Goal: Information Seeking & Learning: Compare options

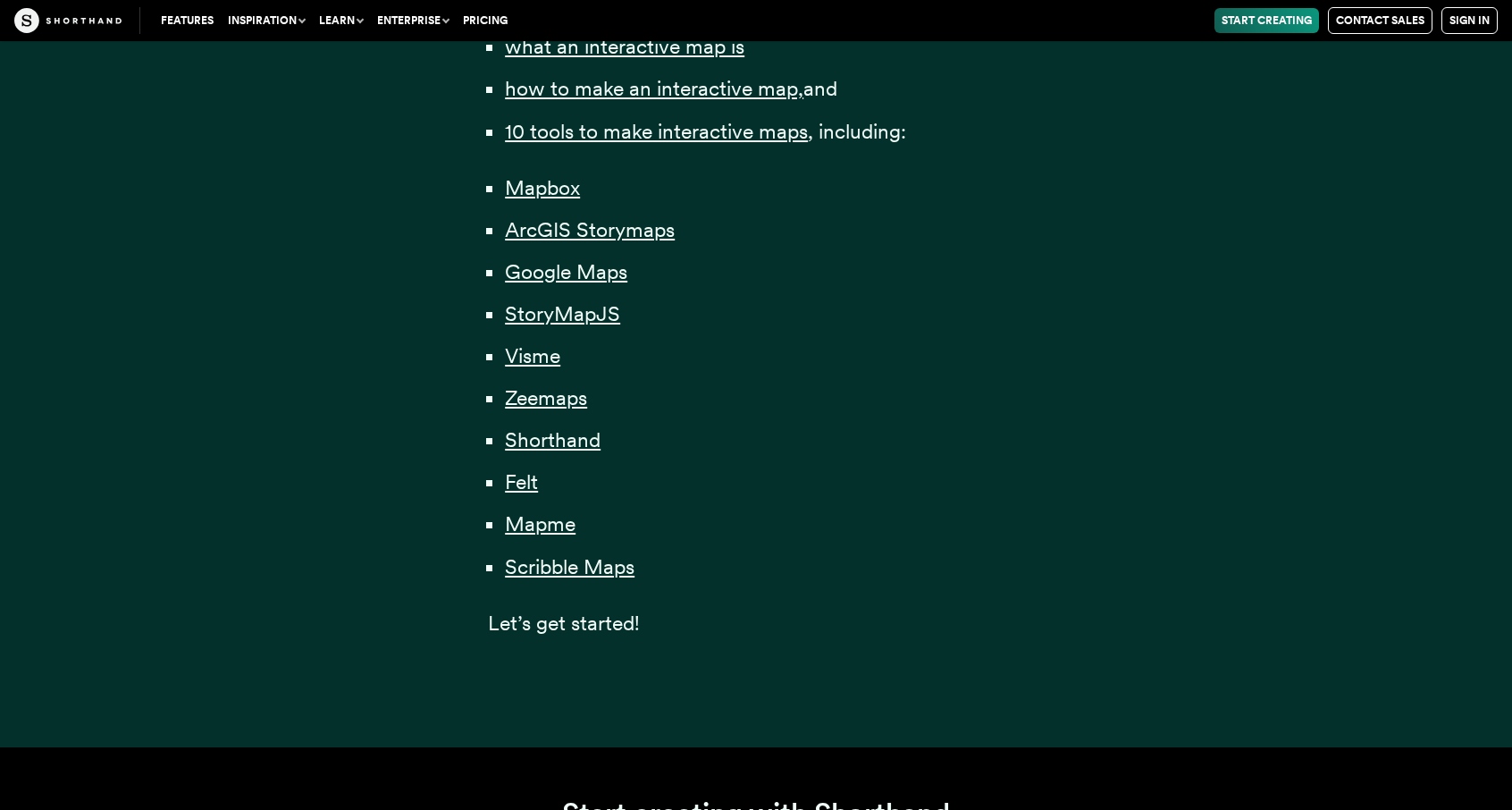
scroll to position [1430, 0]
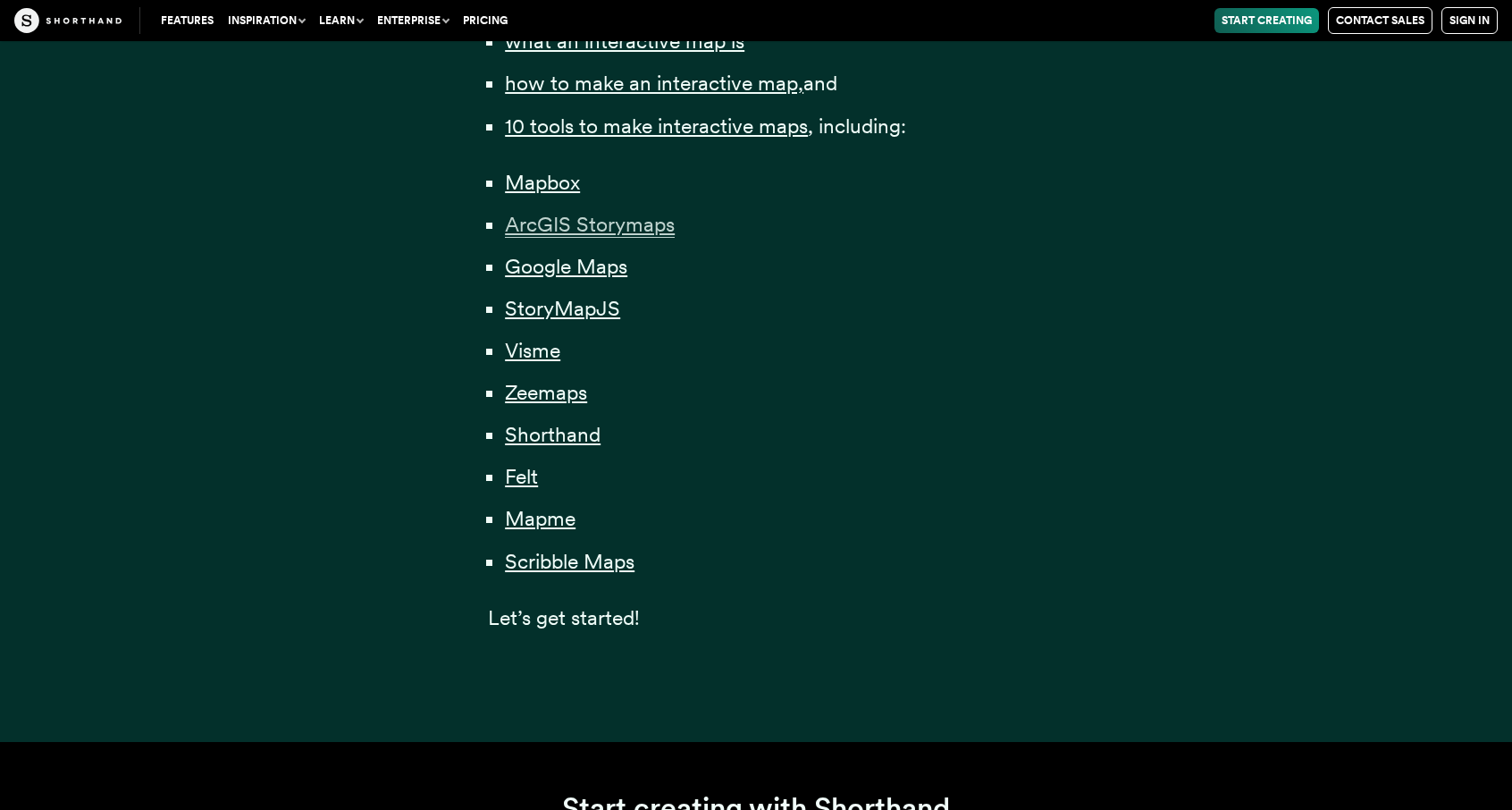
click at [650, 228] on span "ArcGIS Storymaps" at bounding box center [590, 225] width 170 height 26
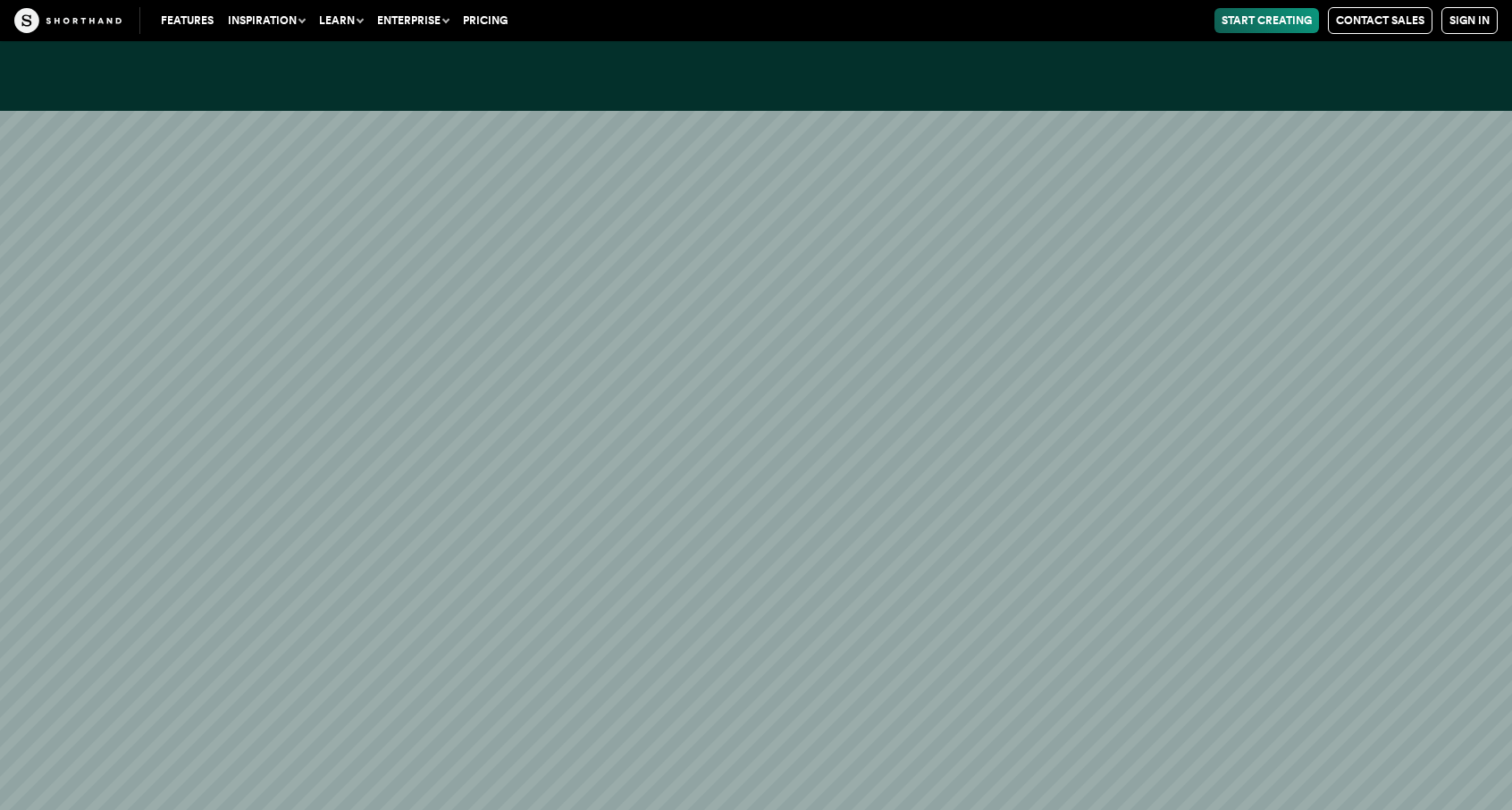
scroll to position [11544, 0]
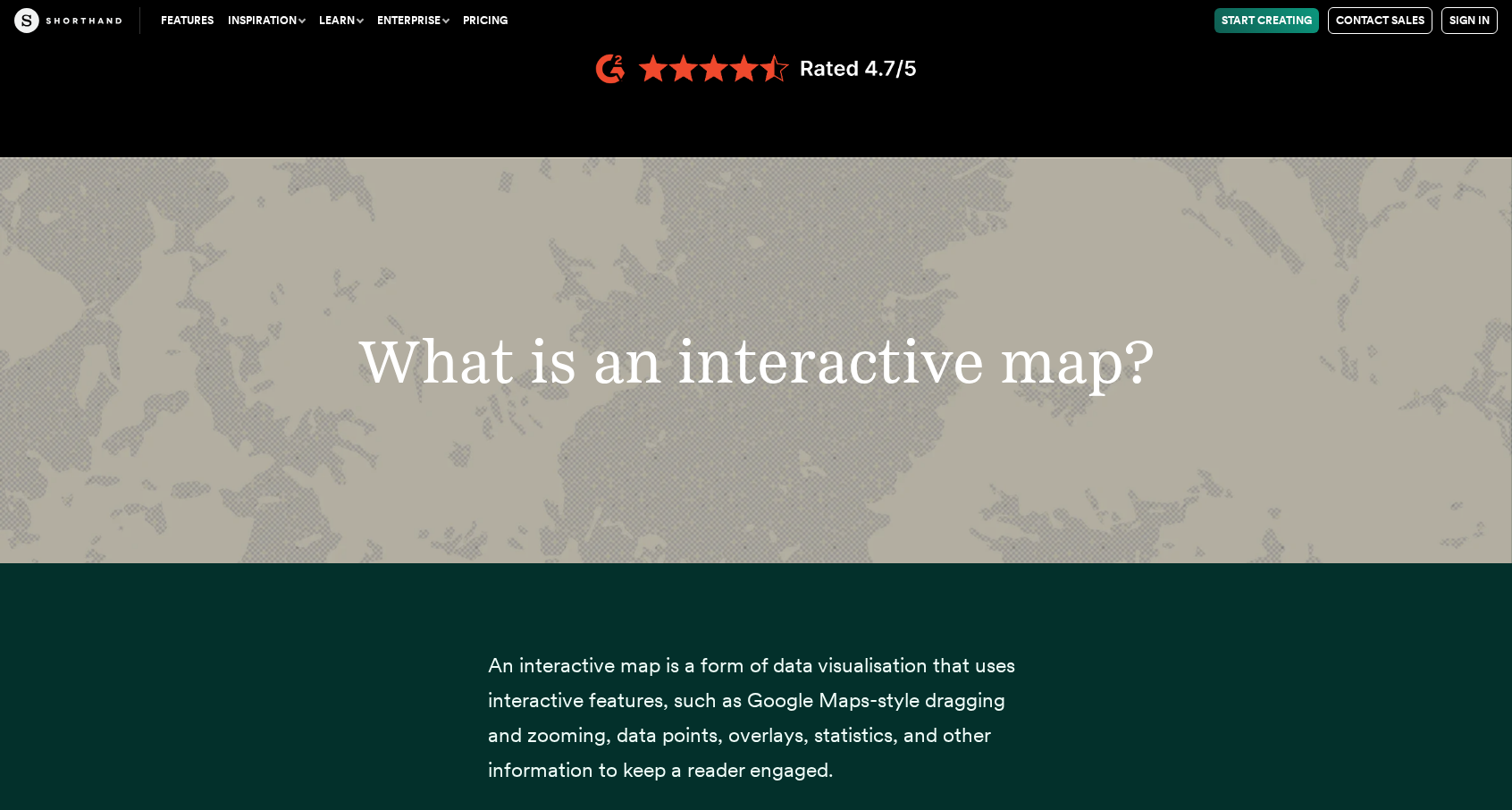
scroll to position [1430, 0]
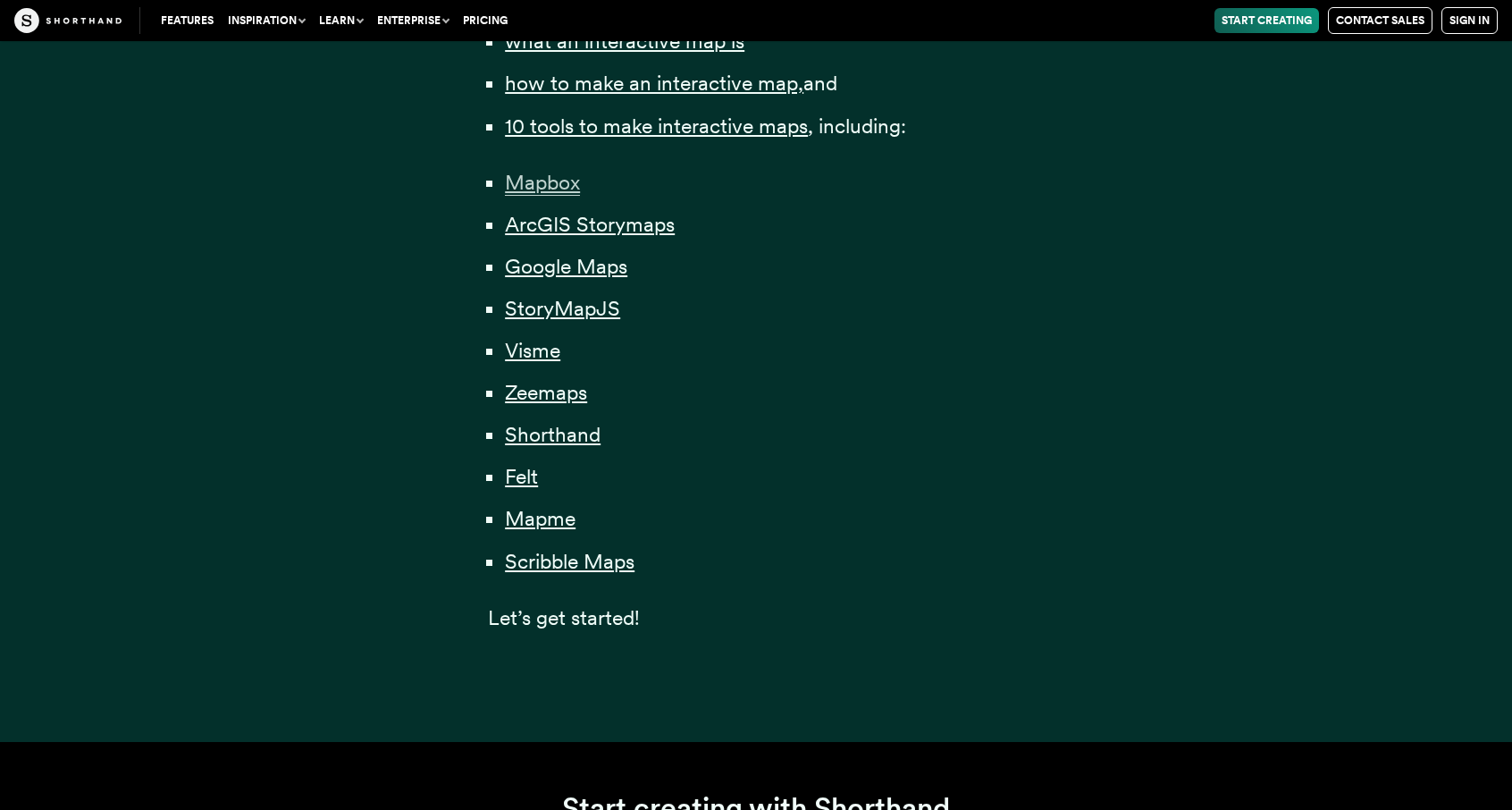
click at [544, 176] on span "Mapbox" at bounding box center [542, 183] width 75 height 26
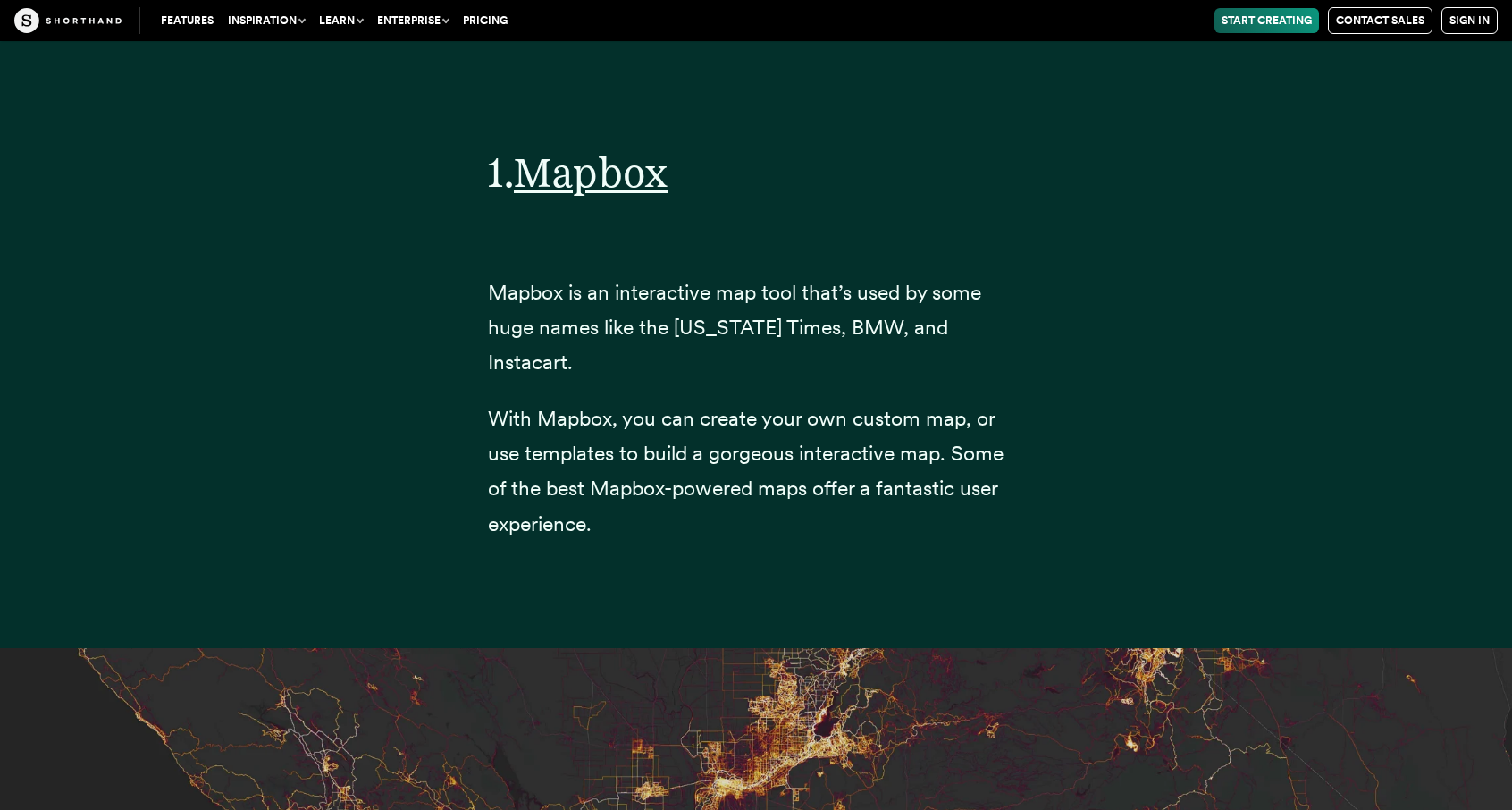
scroll to position [7058, 0]
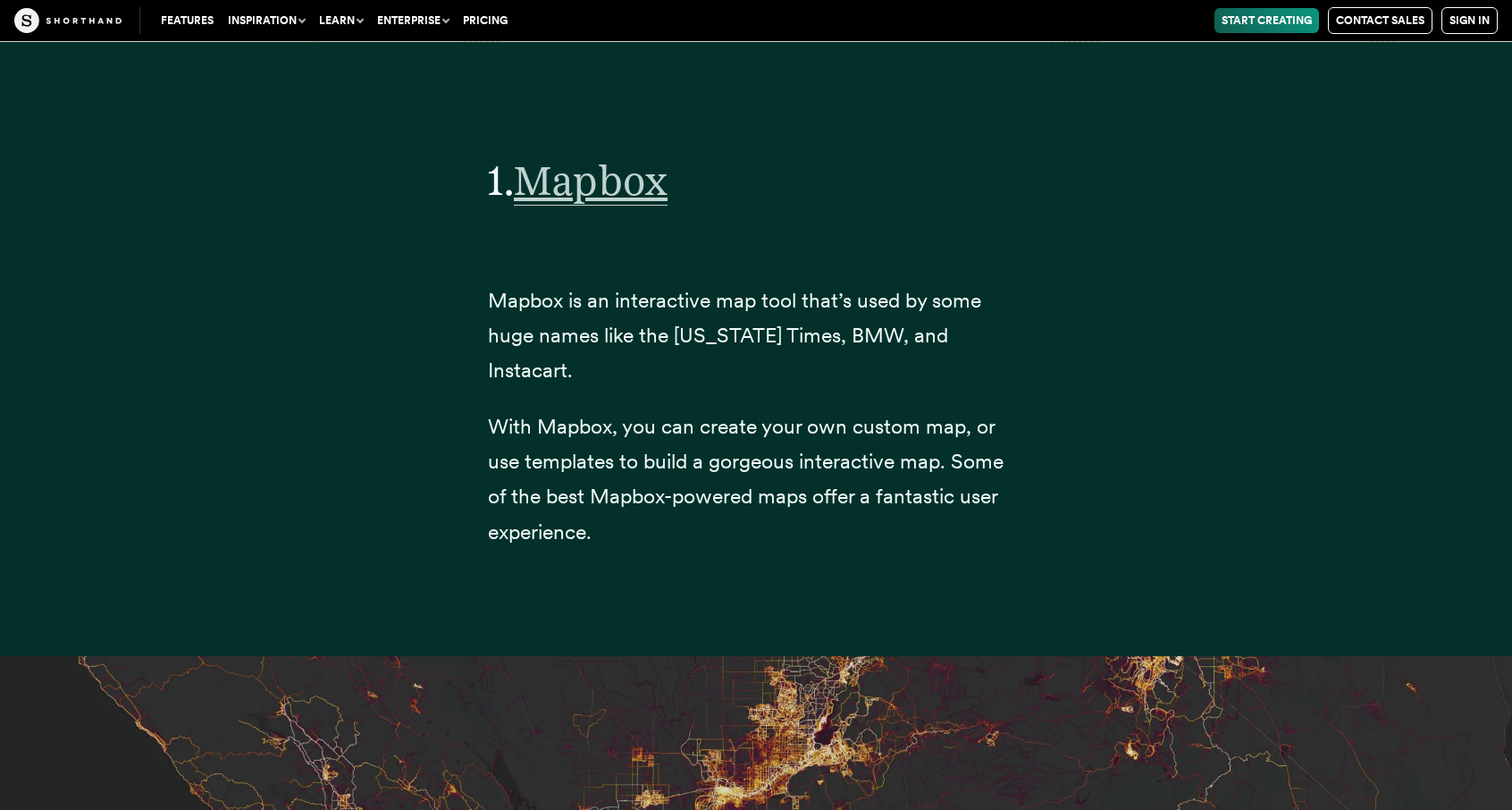
click at [630, 173] on span "Mapbox" at bounding box center [590, 181] width 154 height 50
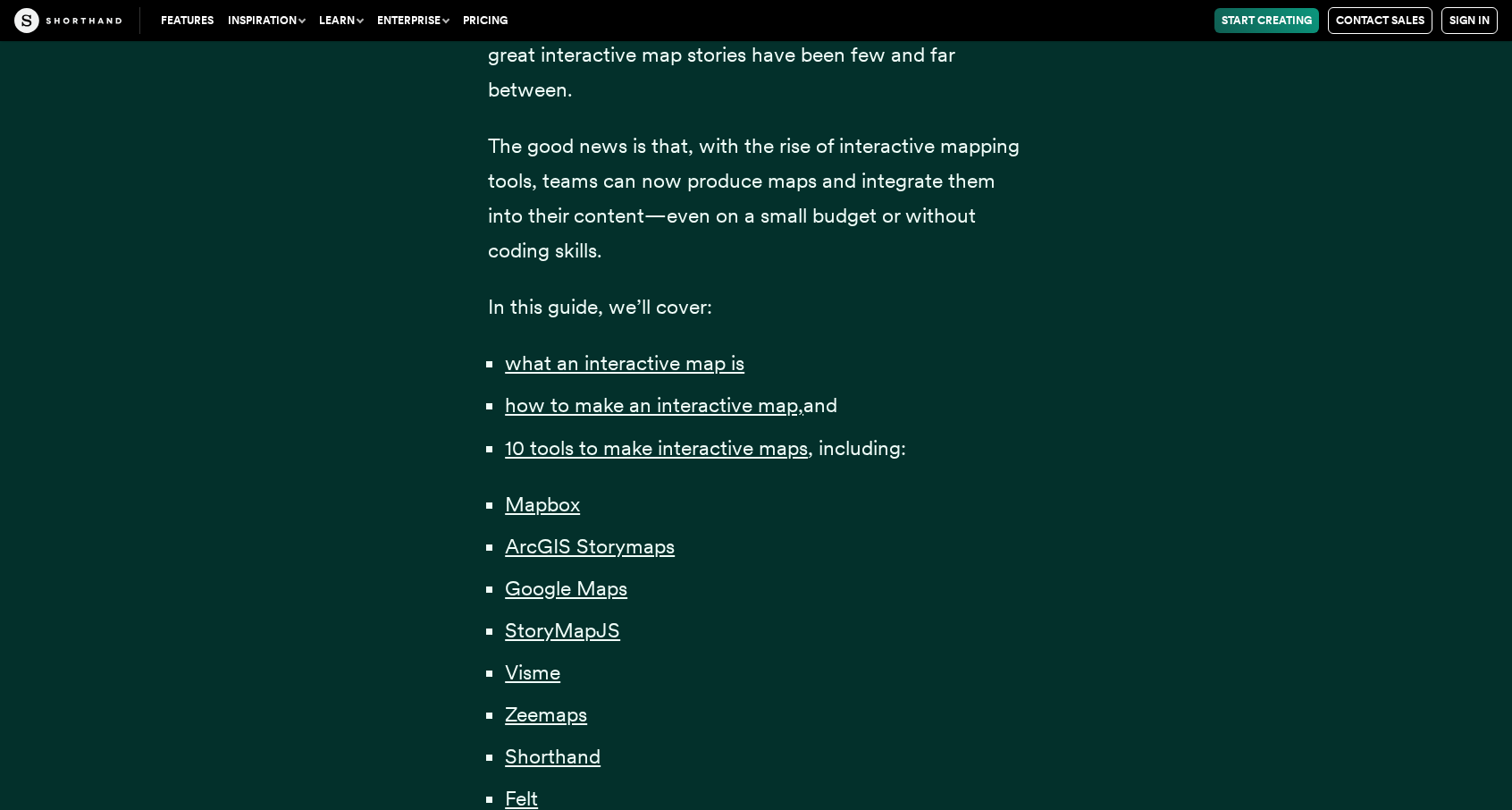
scroll to position [1222, 0]
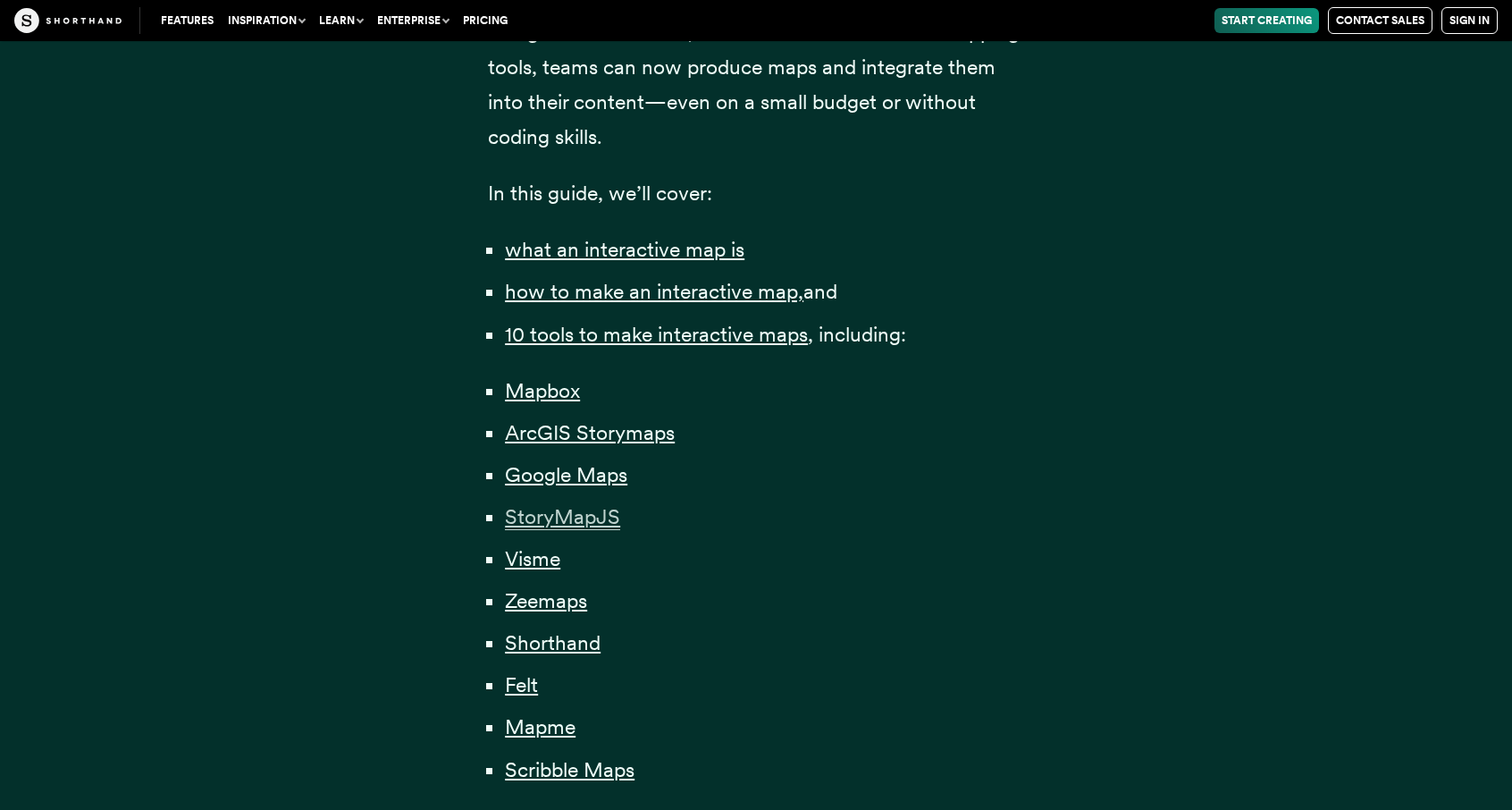
click at [555, 510] on span "StoryMapJS" at bounding box center [562, 516] width 115 height 26
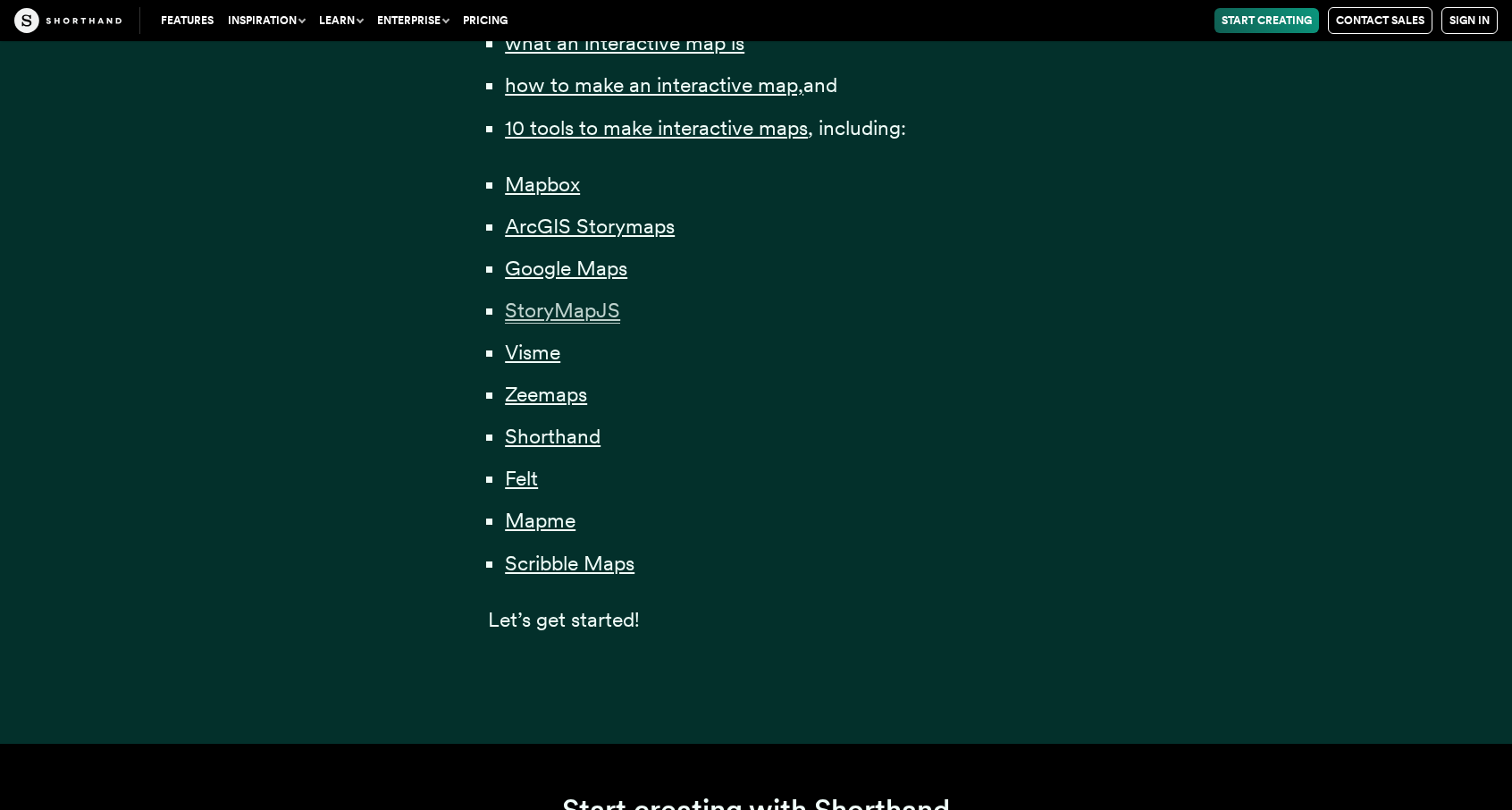
scroll to position [1466, 0]
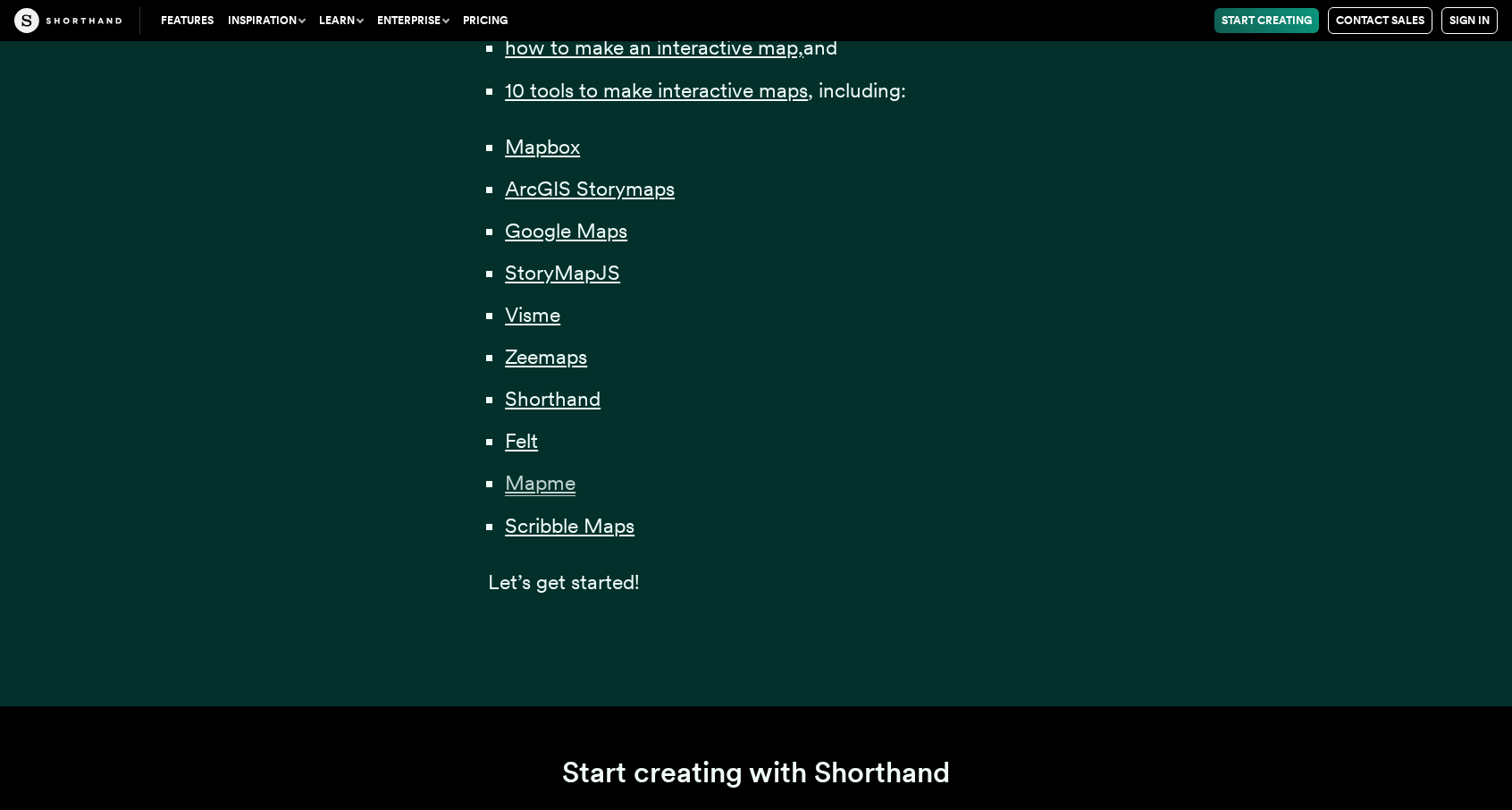
click at [553, 478] on span "Mapme" at bounding box center [539, 482] width 71 height 26
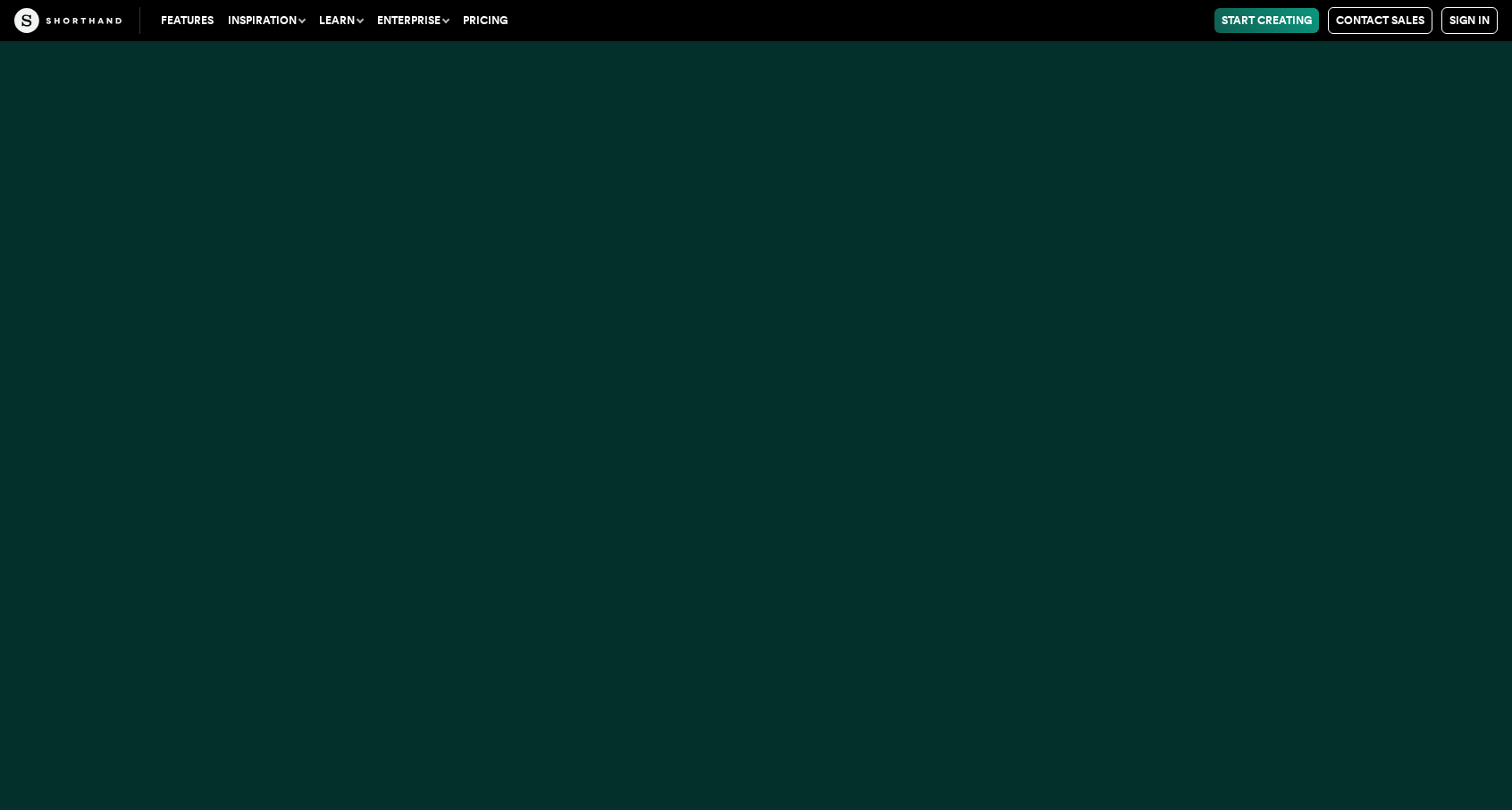
scroll to position [40187, 0]
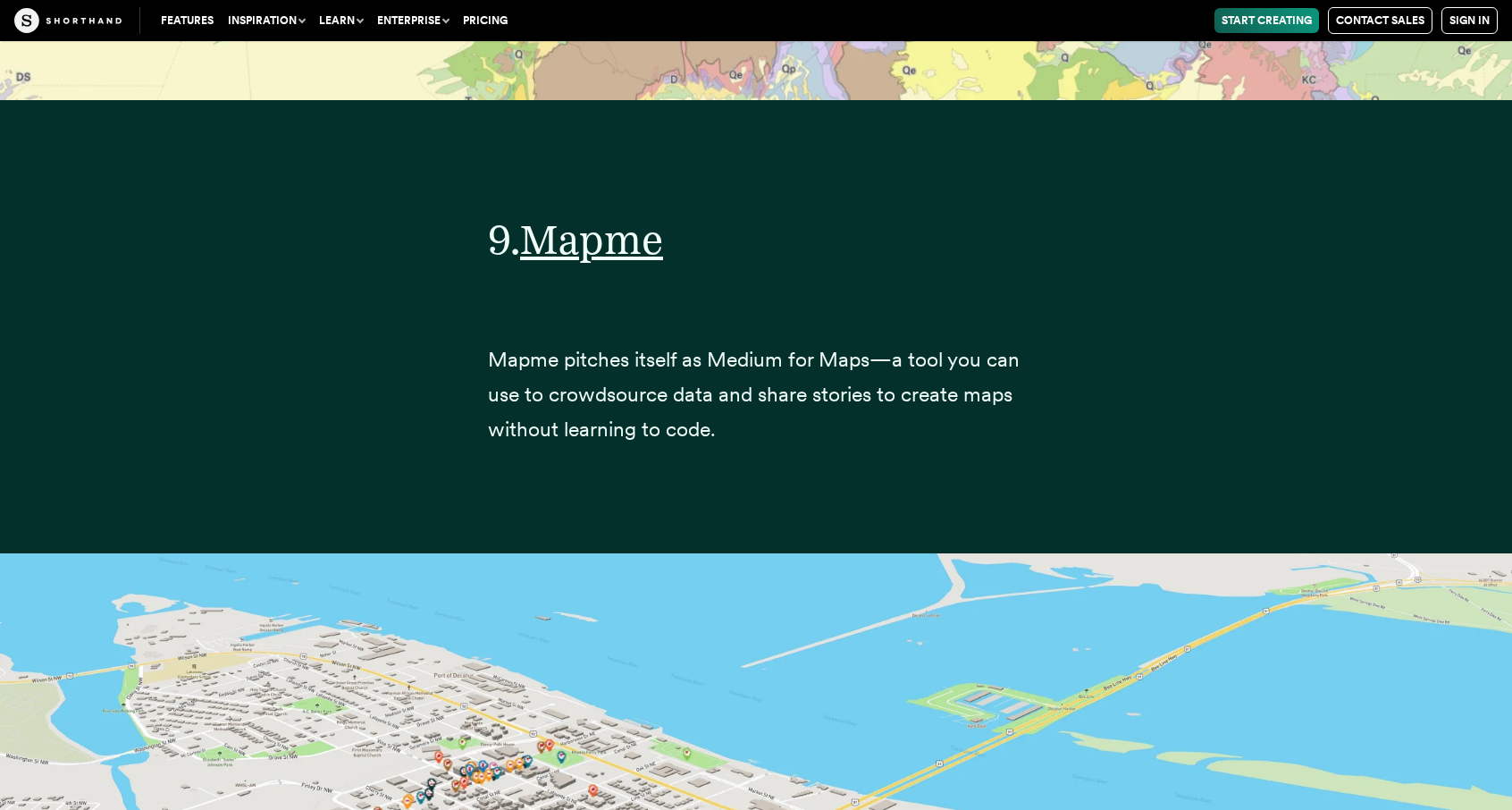
scroll to position [40187, 0]
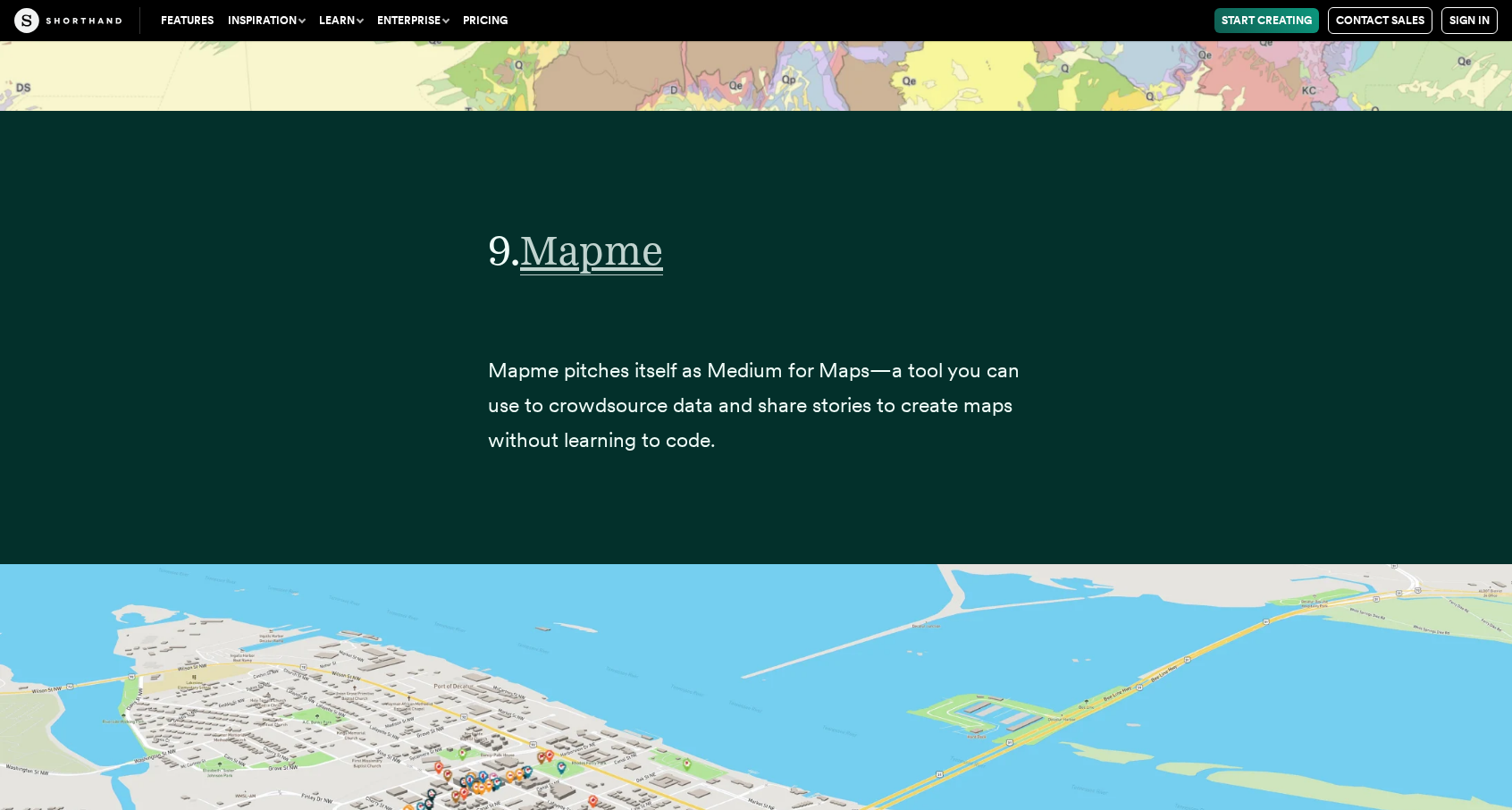
click at [616, 226] on span "Mapme" at bounding box center [591, 251] width 143 height 50
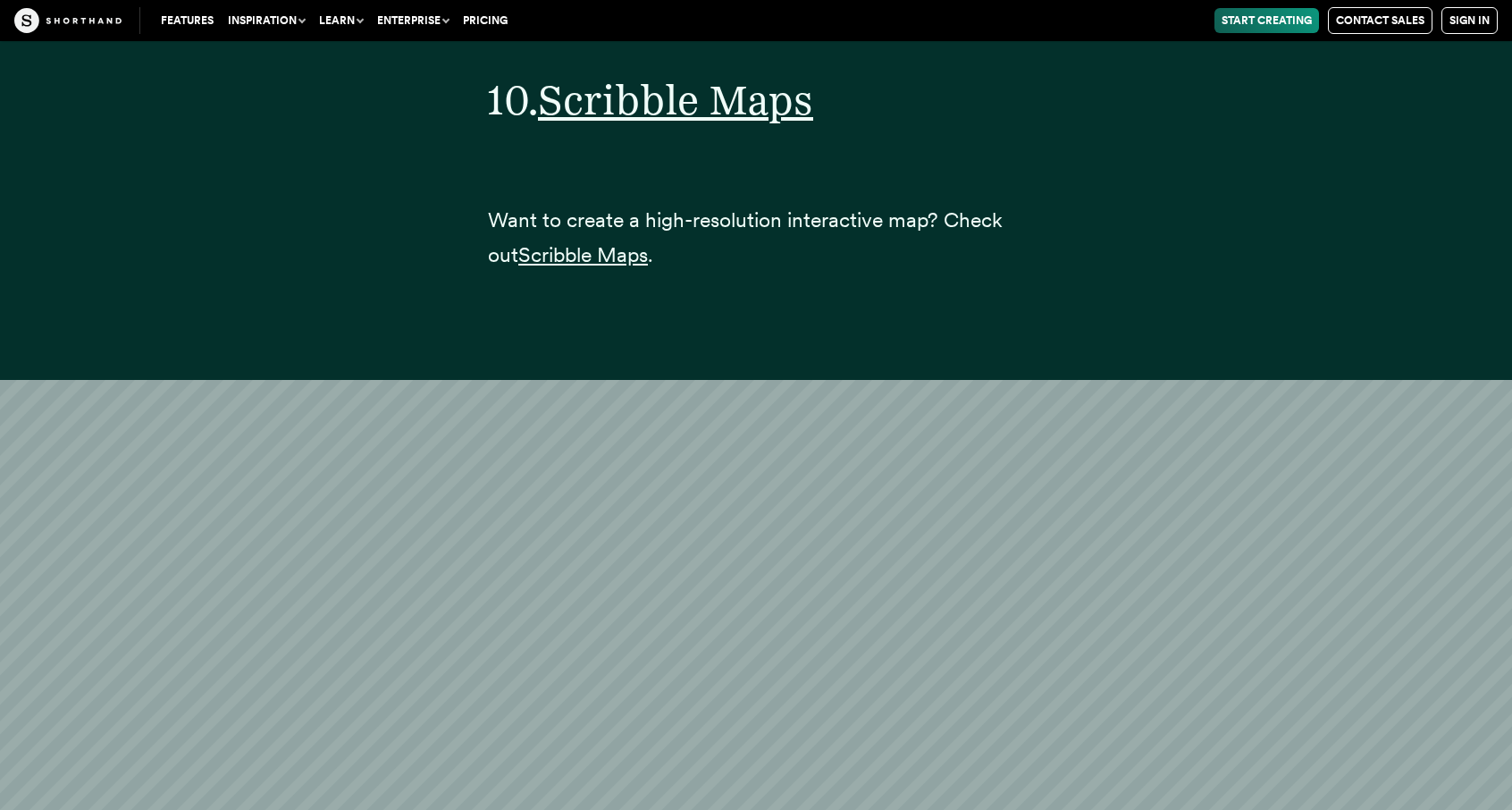
scroll to position [44030, 0]
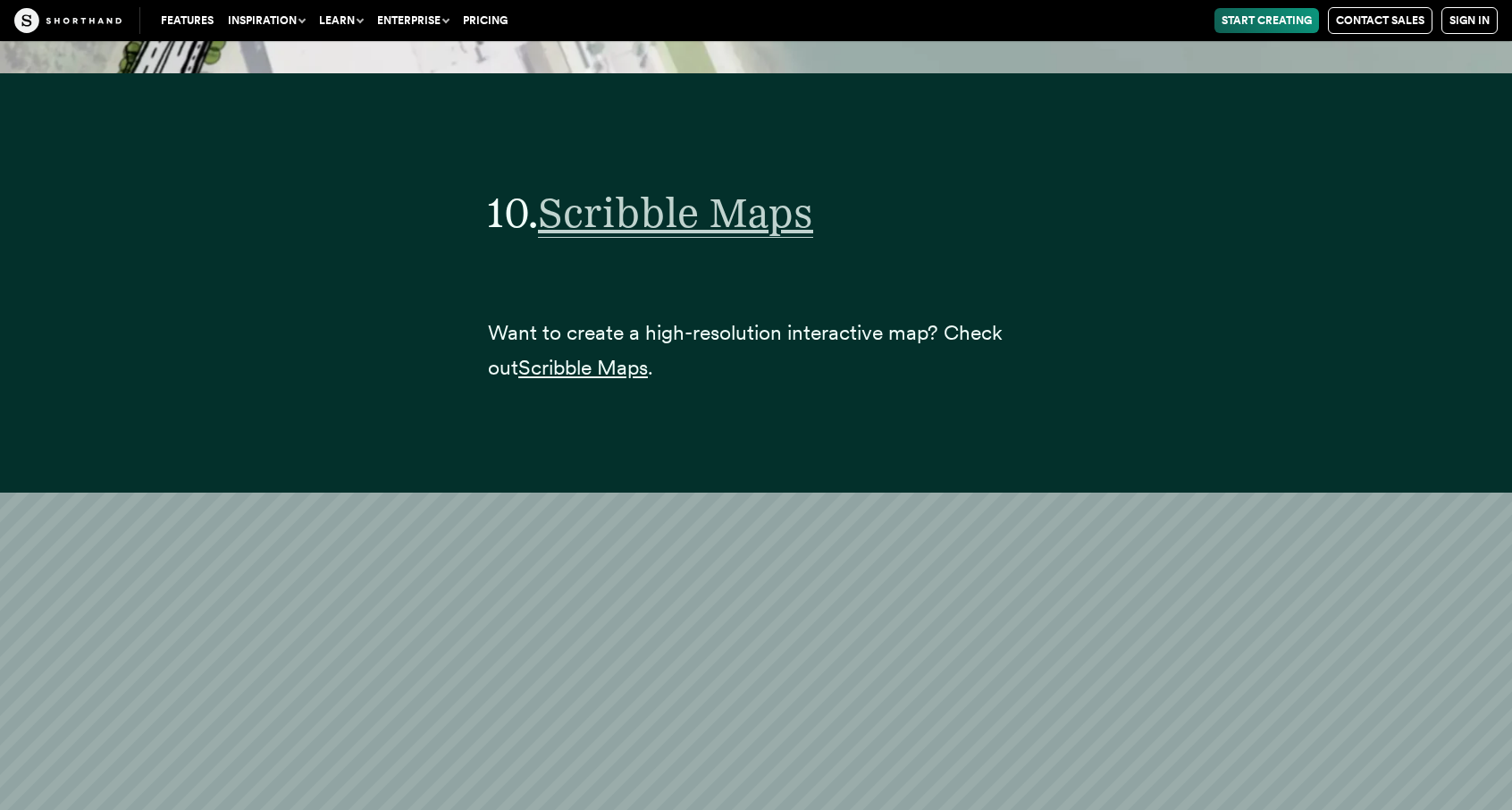
click at [772, 188] on span "Scribble Maps" at bounding box center [675, 213] width 276 height 50
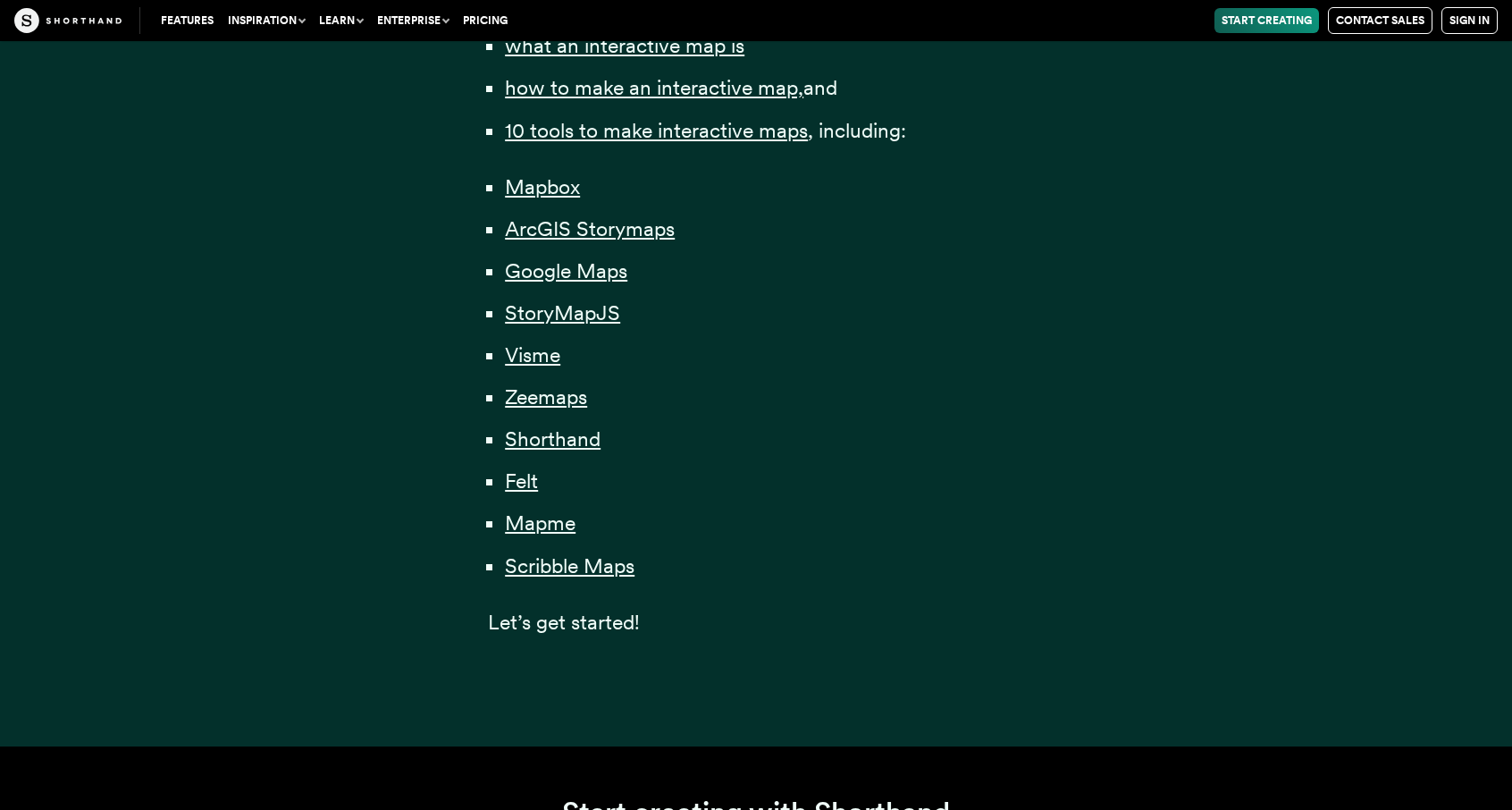
scroll to position [1430, 0]
